Goal: Transaction & Acquisition: Purchase product/service

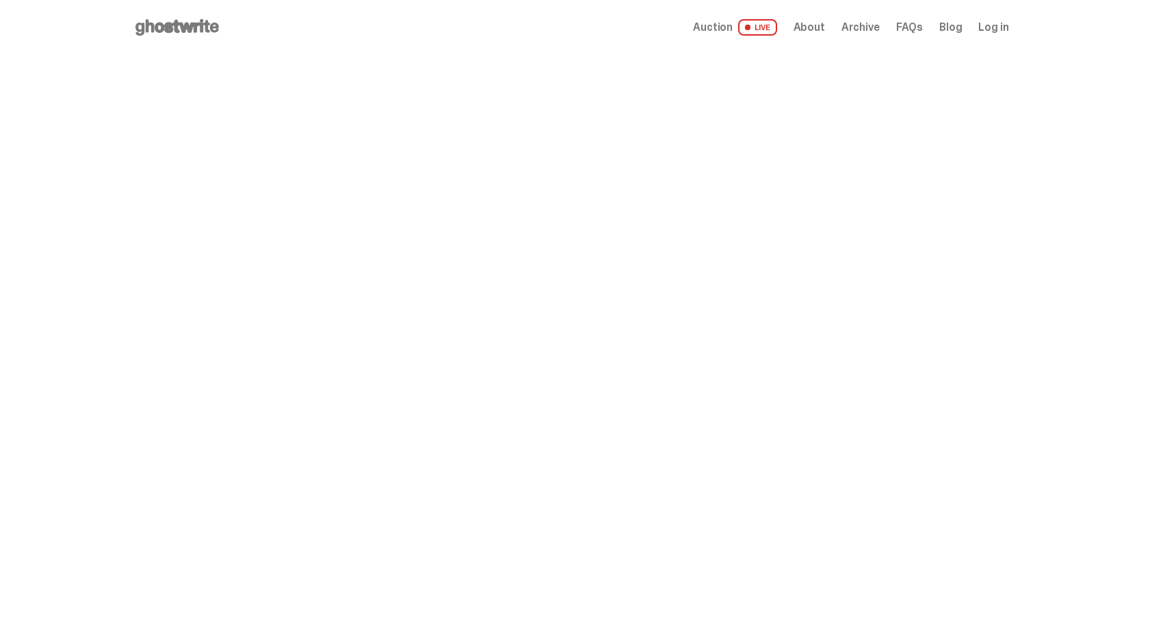
click at [770, 26] on span "LIVE" at bounding box center [757, 27] width 39 height 16
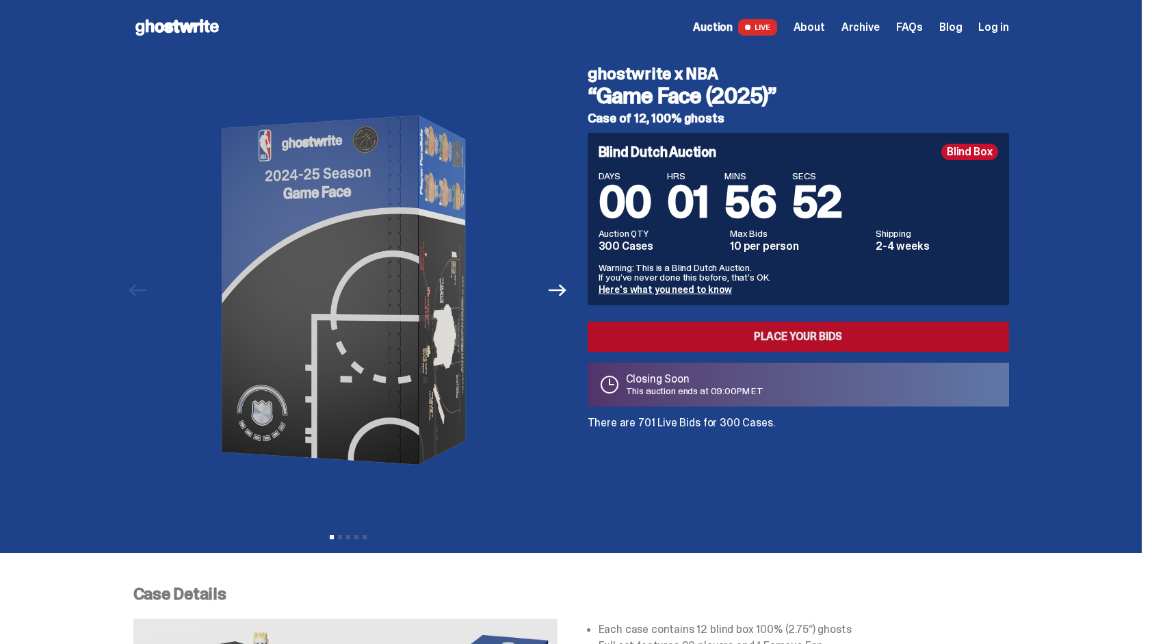
click at [766, 338] on link "Place your Bids" at bounding box center [798, 336] width 421 height 30
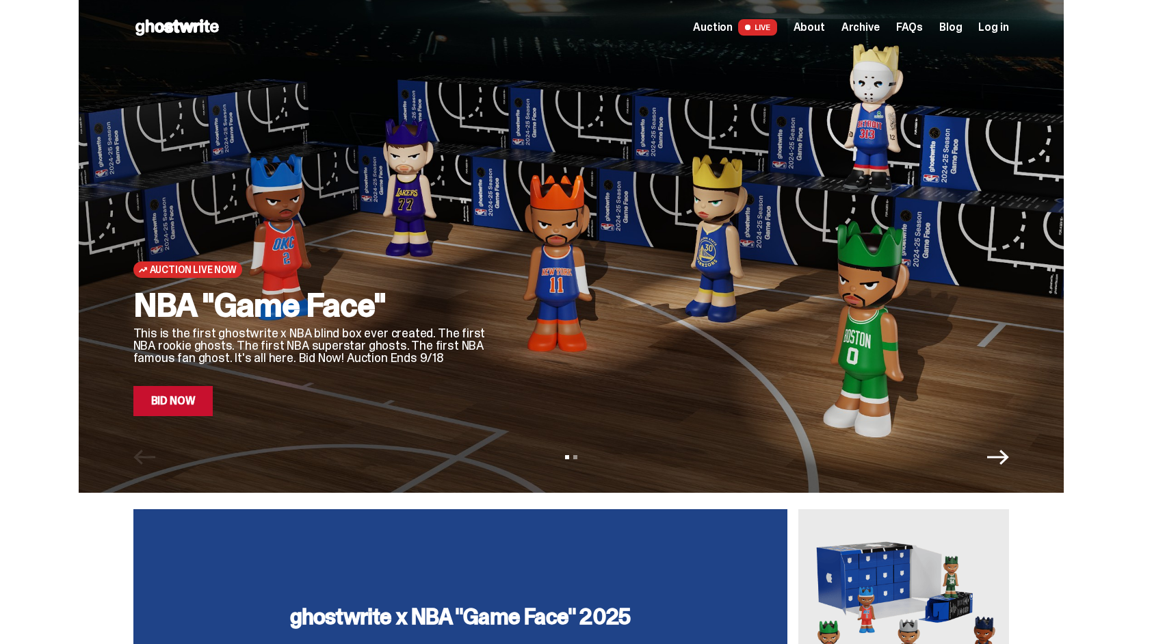
click at [750, 29] on span at bounding box center [747, 27] width 5 height 5
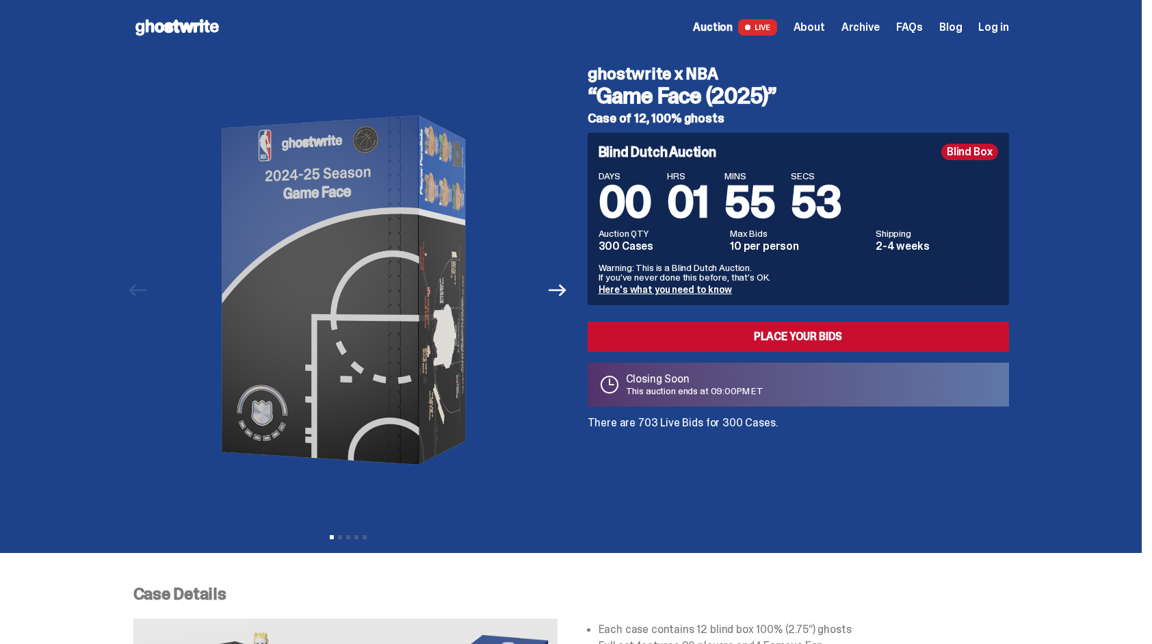
click at [993, 29] on span "Log in" at bounding box center [993, 27] width 30 height 11
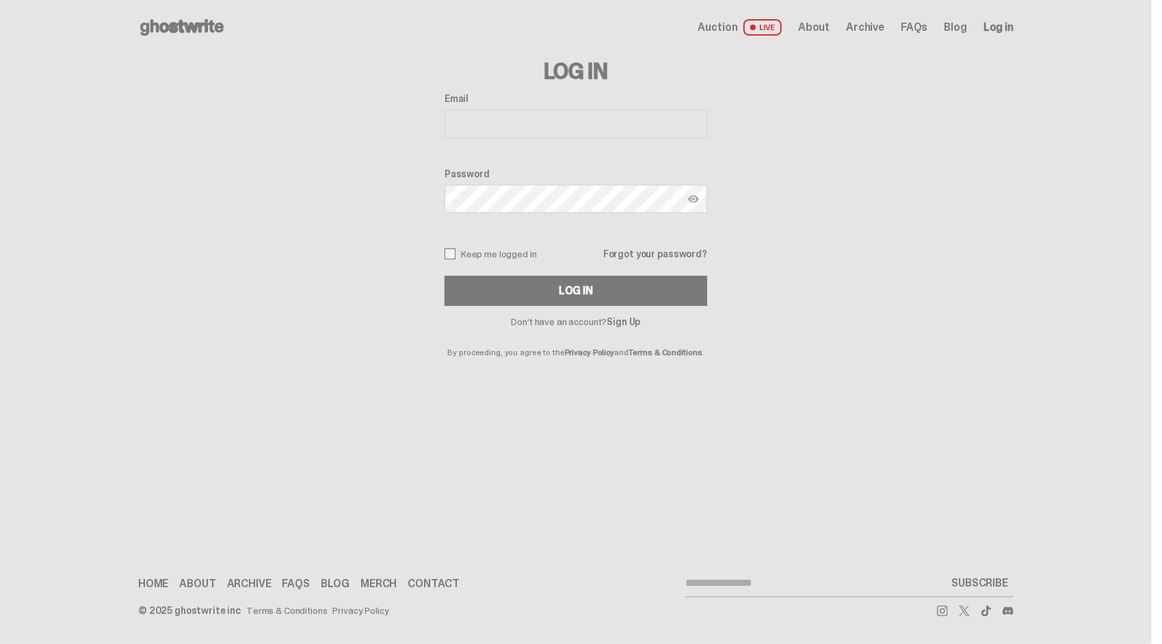
click at [826, 28] on span "About" at bounding box center [813, 27] width 31 height 11
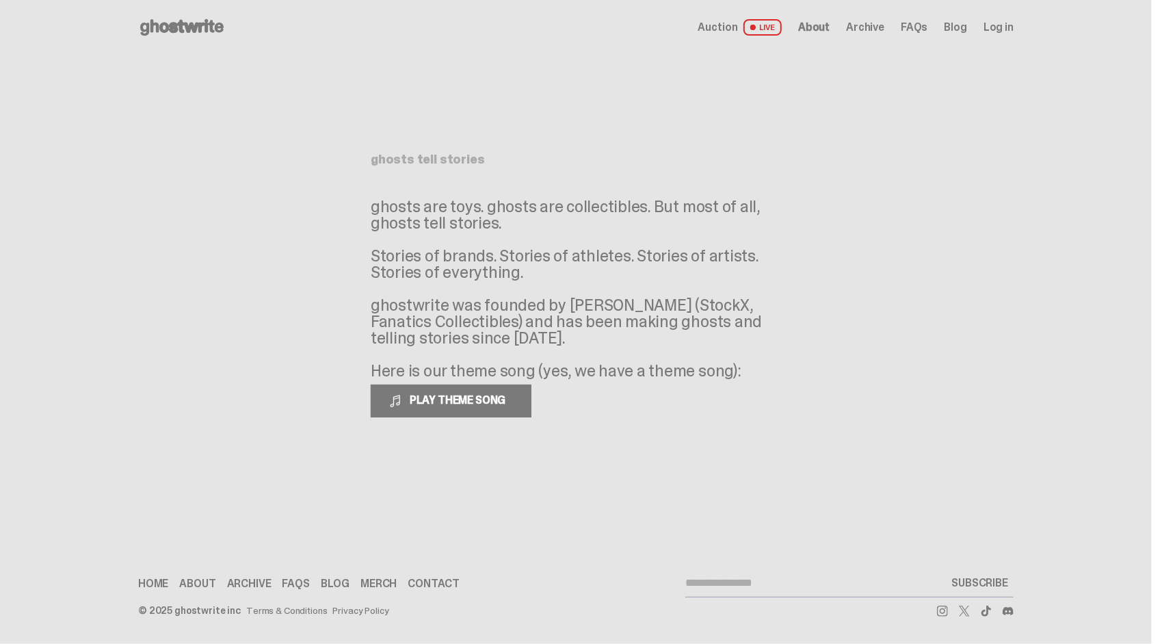
click at [818, 27] on span "About" at bounding box center [813, 27] width 31 height 11
click at [724, 22] on span "Auction" at bounding box center [718, 27] width 40 height 11
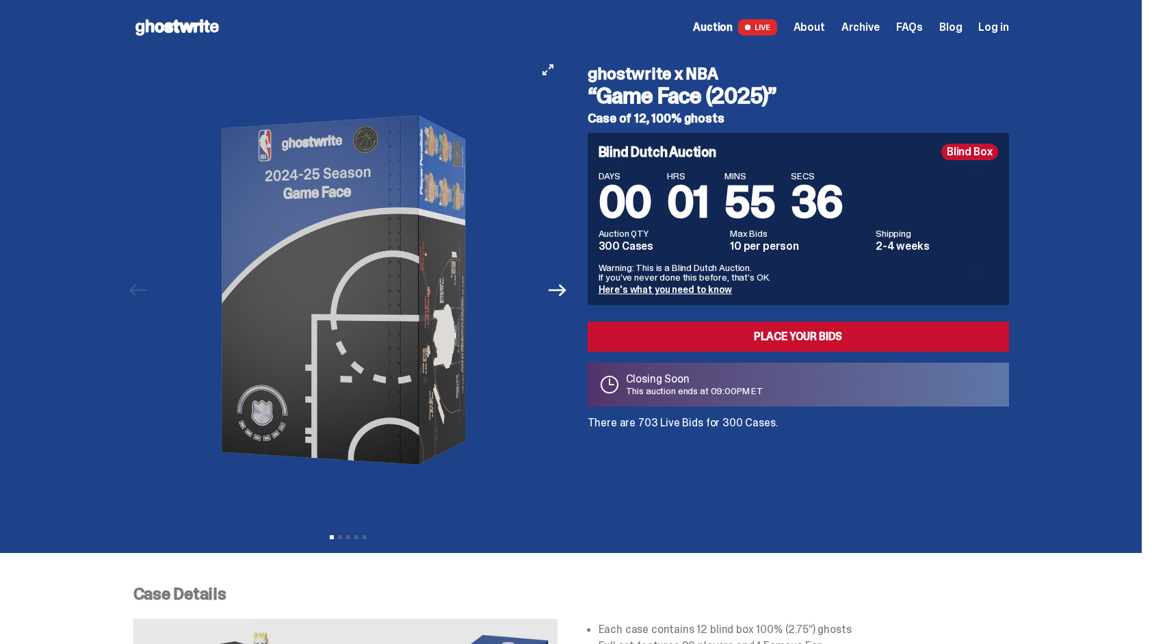
click at [398, 224] on img at bounding box center [348, 290] width 376 height 471
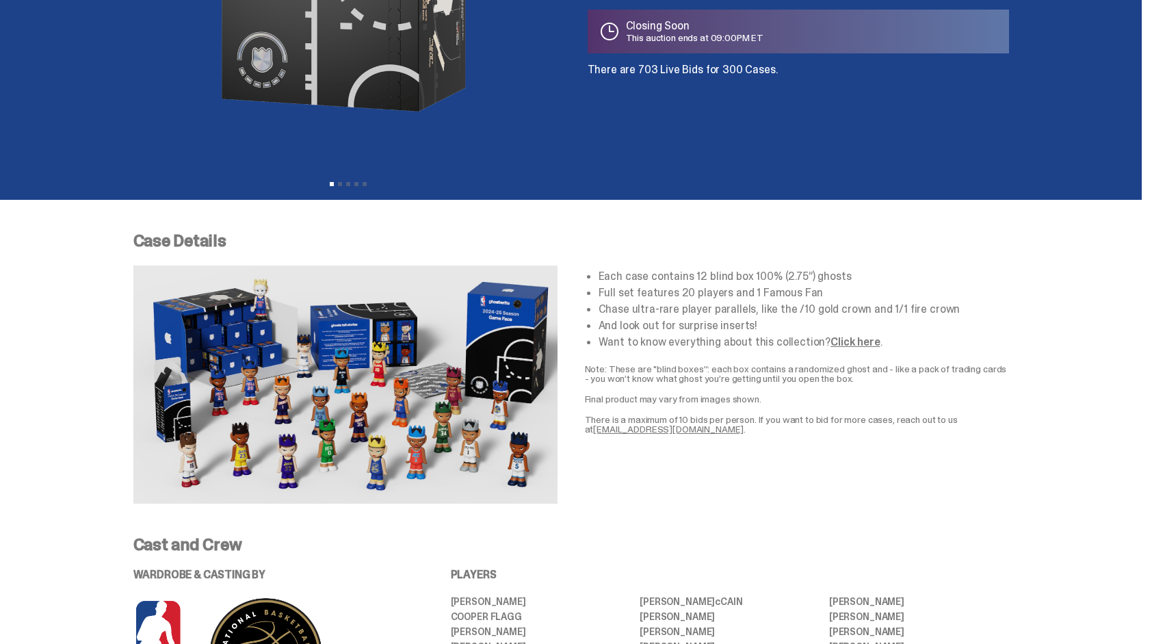
scroll to position [342, 0]
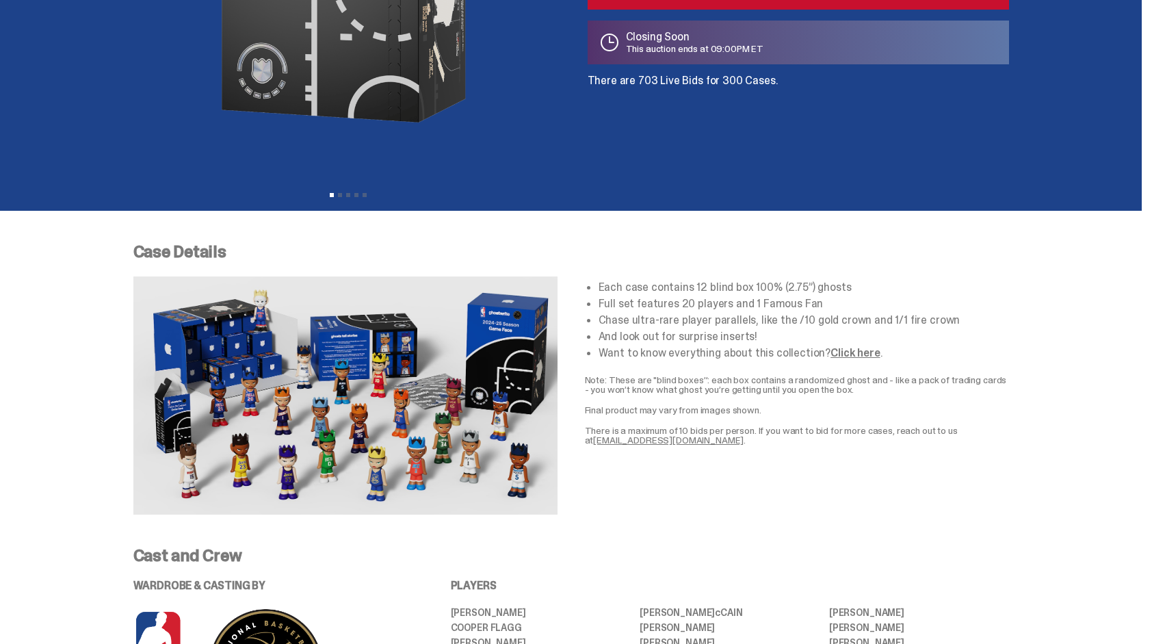
click at [843, 352] on link "Click here" at bounding box center [854, 352] width 49 height 14
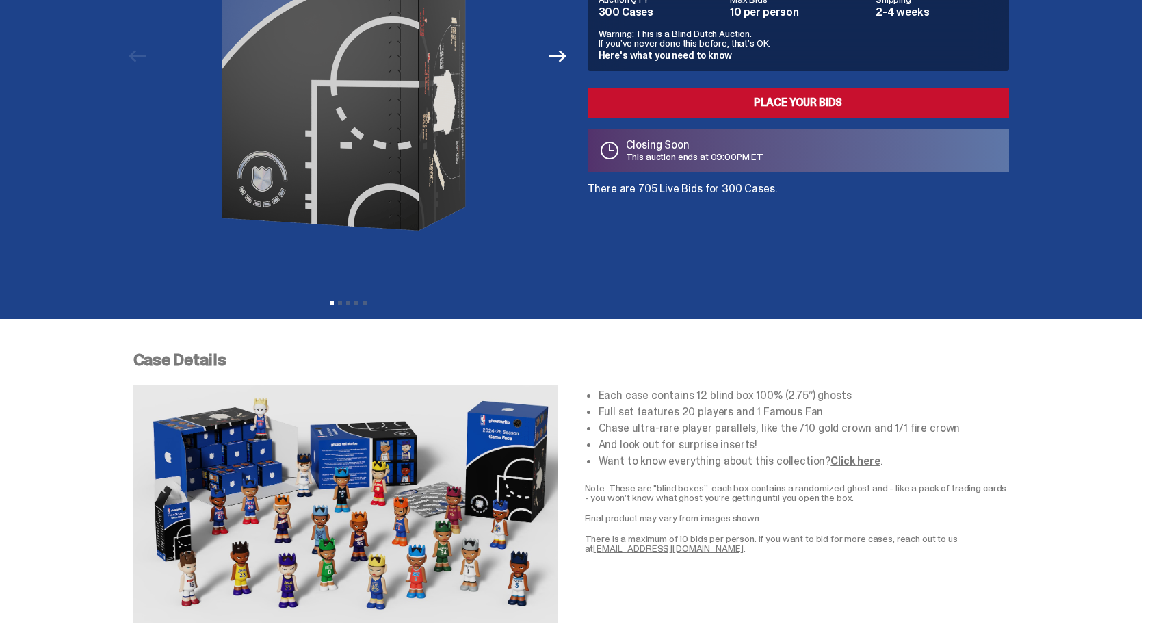
scroll to position [0, 0]
